Goal: Navigation & Orientation: Go to known website

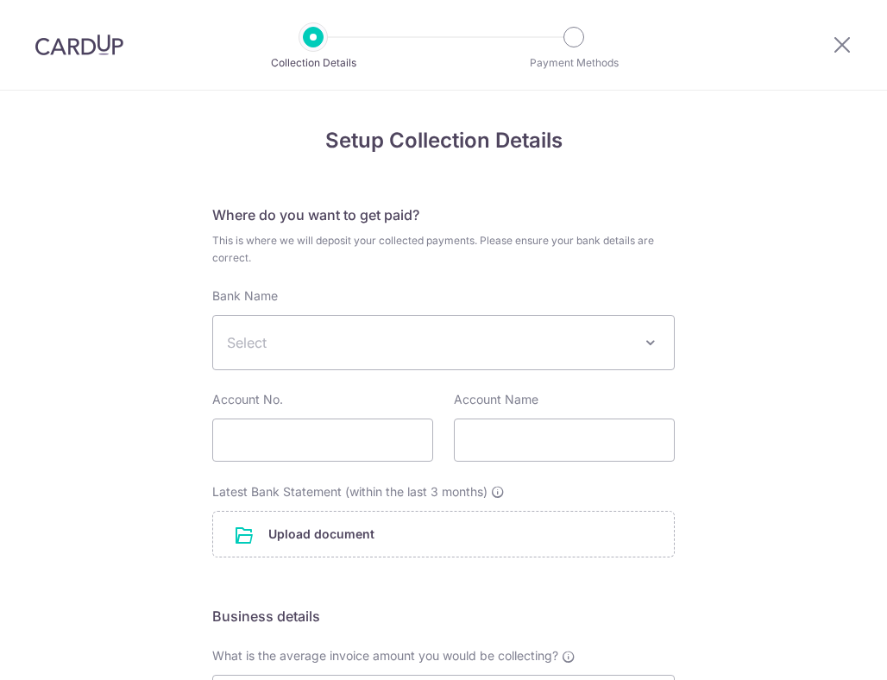
scroll to position [431, 0]
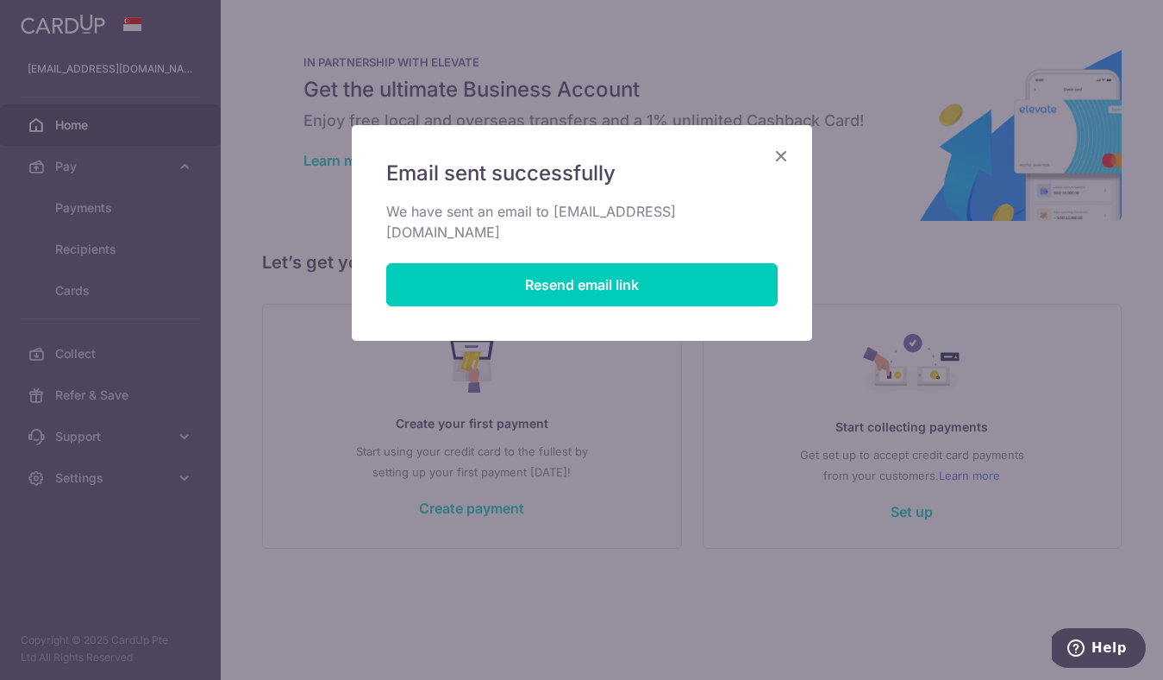
click at [787, 154] on icon "Close" at bounding box center [781, 156] width 21 height 22
